Goal: Information Seeking & Learning: Learn about a topic

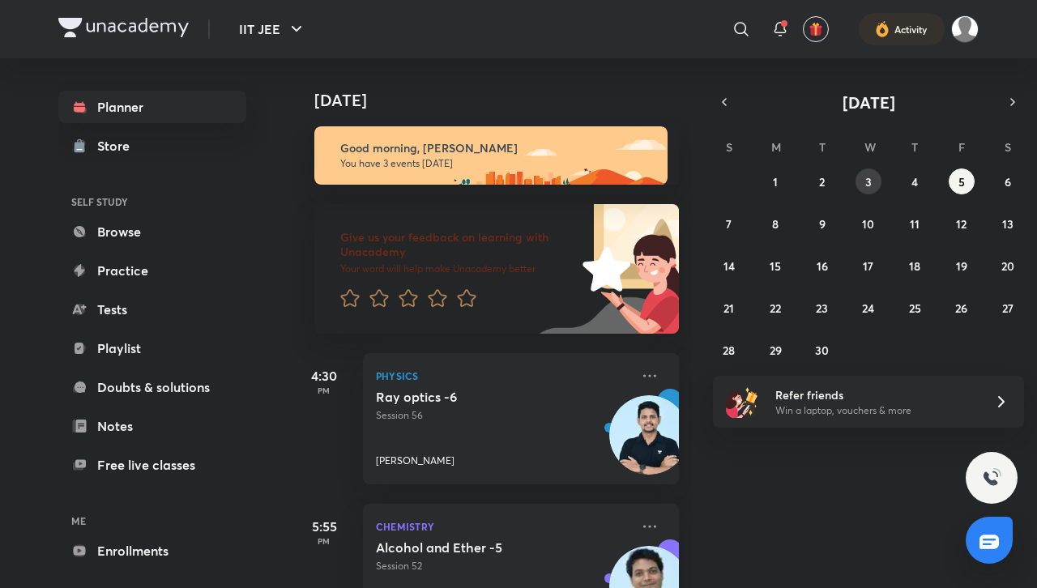
click at [876, 188] on button "3" at bounding box center [869, 182] width 26 height 26
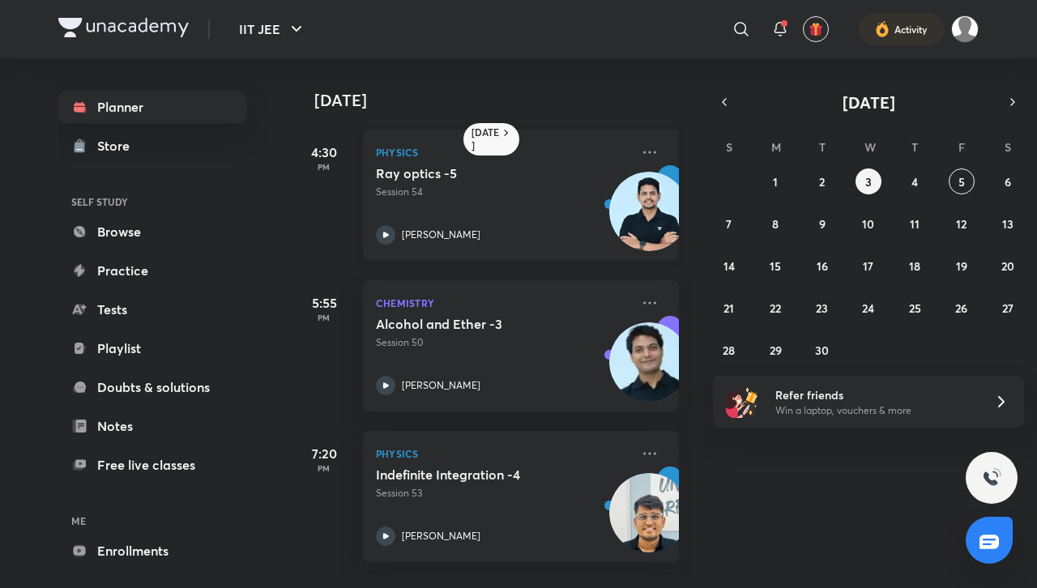
click at [450, 200] on div "Ray optics -5 Session 54 [PERSON_NAME]" at bounding box center [503, 204] width 254 height 79
